Goal: Check status: Check status

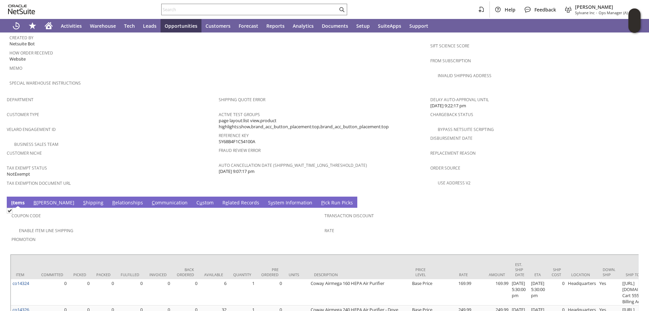
scroll to position [372, 0]
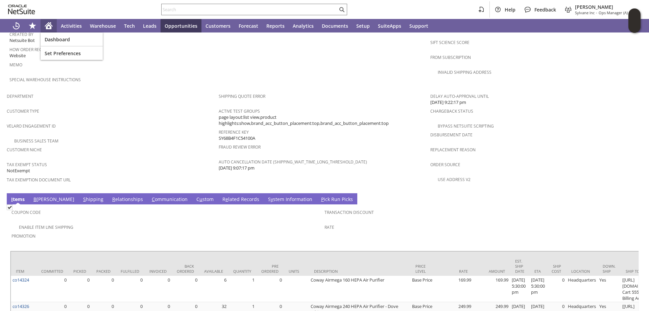
click at [46, 24] on icon "Home" at bounding box center [49, 26] width 8 height 8
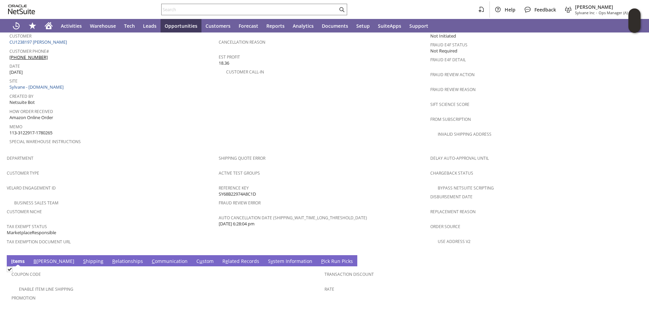
scroll to position [377, 0]
